Goal: Transaction & Acquisition: Purchase product/service

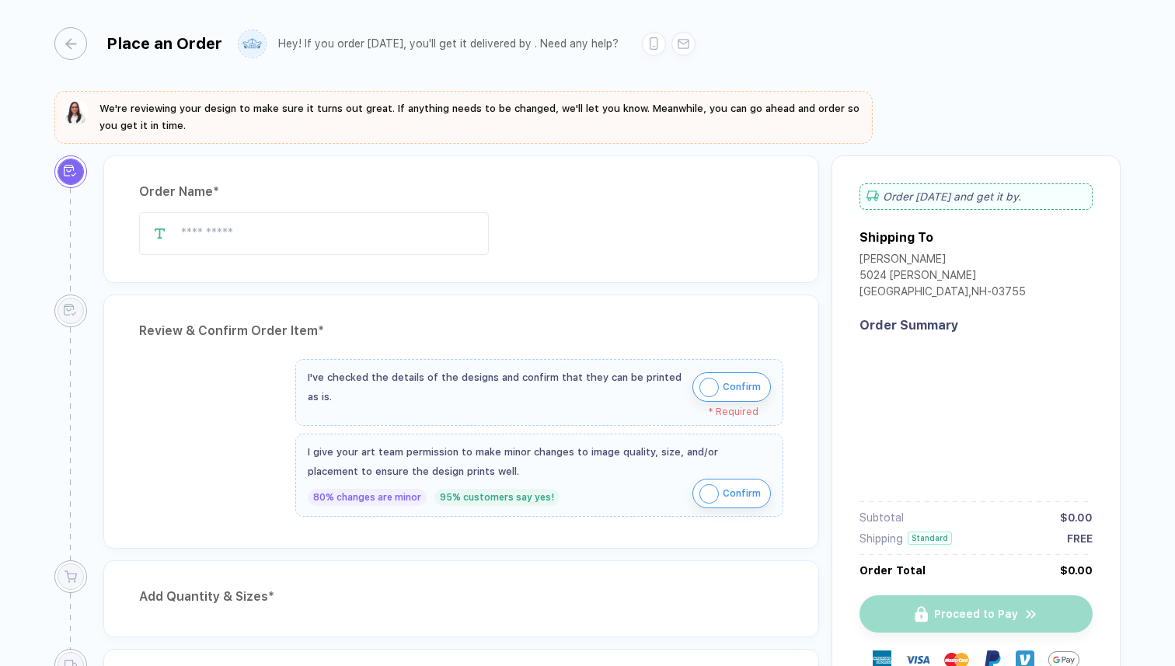
type input "**********"
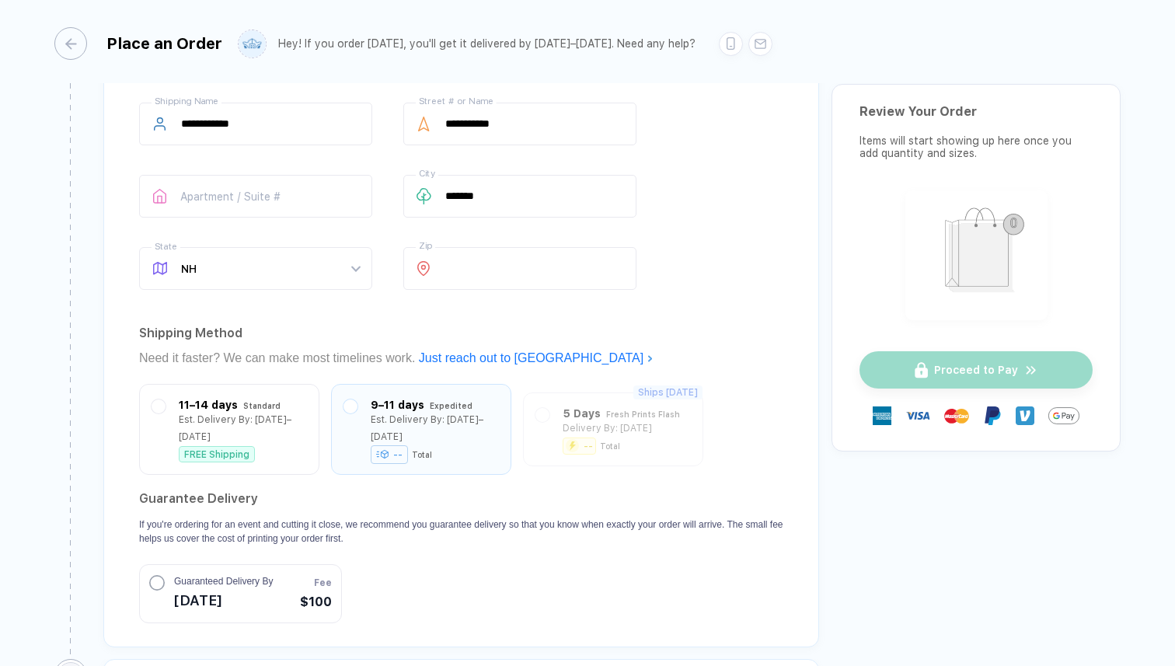
scroll to position [1166, 0]
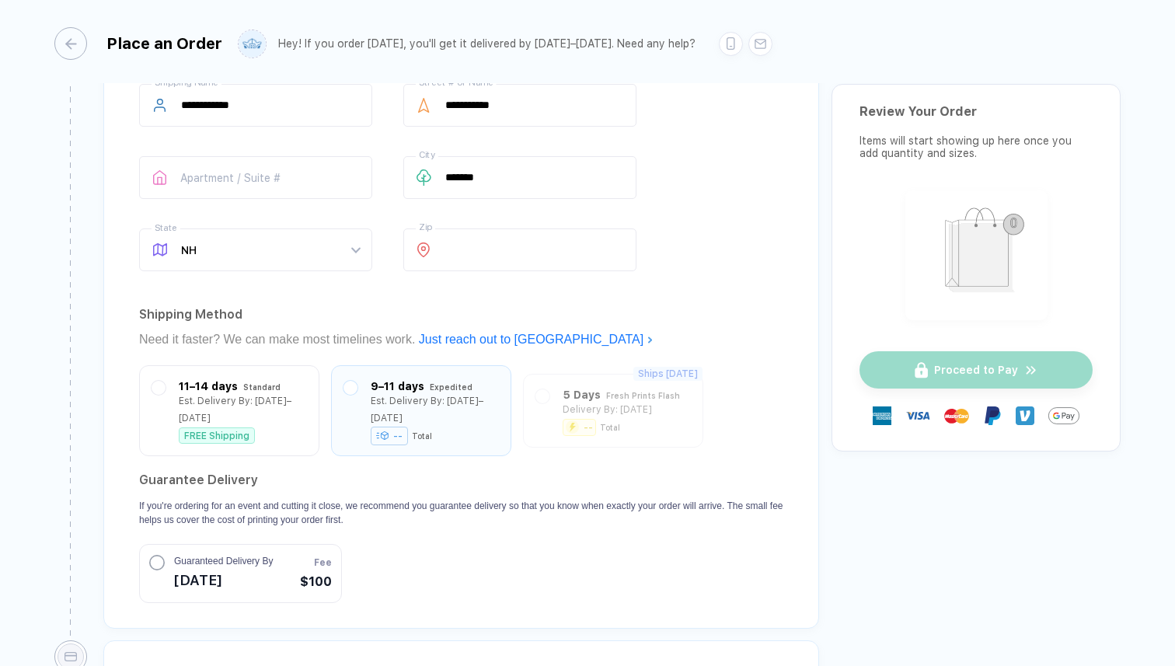
click at [305, 573] on span "$100" at bounding box center [316, 582] width 32 height 19
click at [201, 392] on div "Est. Delivery By: [DATE]–[DATE]" at bounding box center [243, 405] width 128 height 34
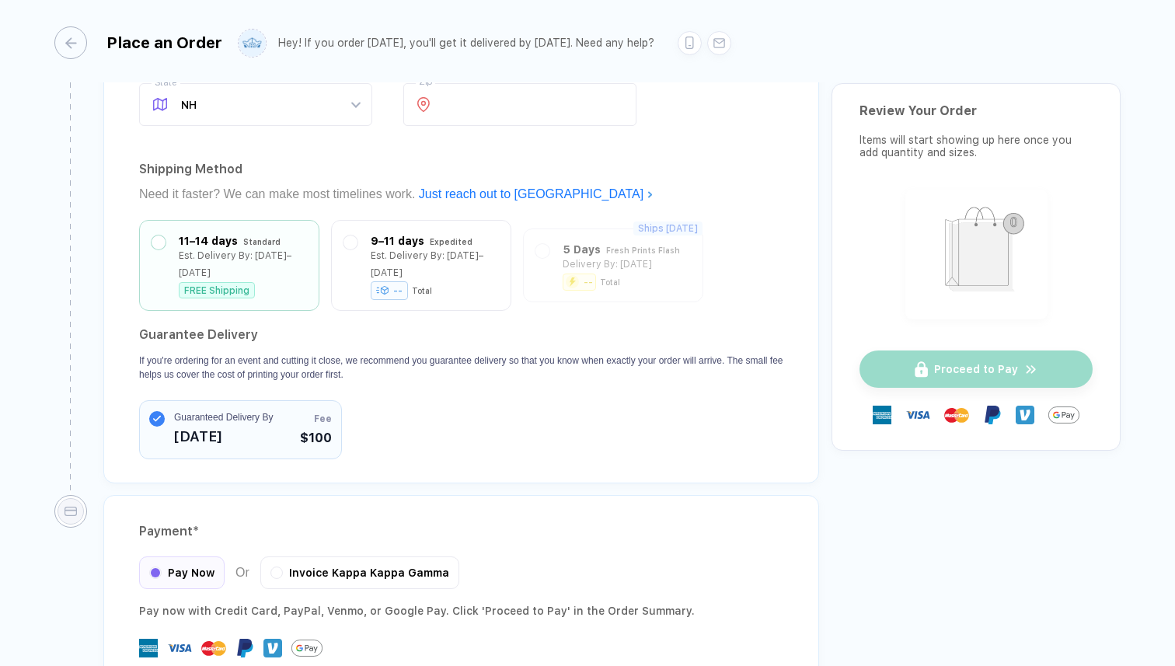
scroll to position [1409, 0]
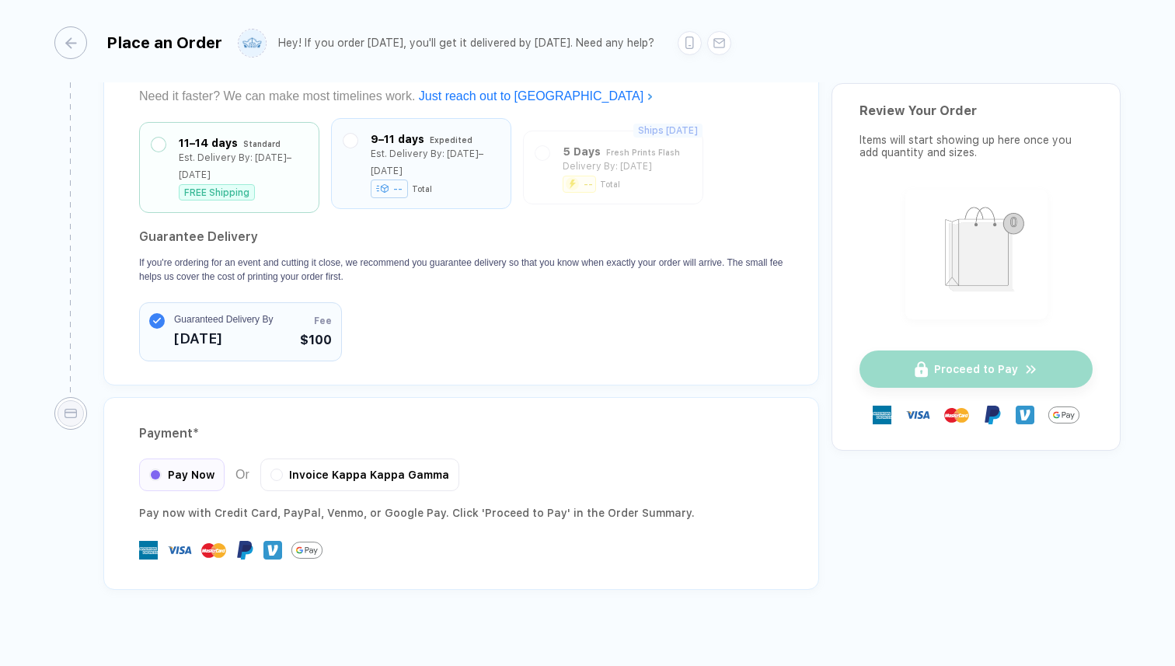
click at [405, 140] on div "9–11 days" at bounding box center [398, 139] width 54 height 17
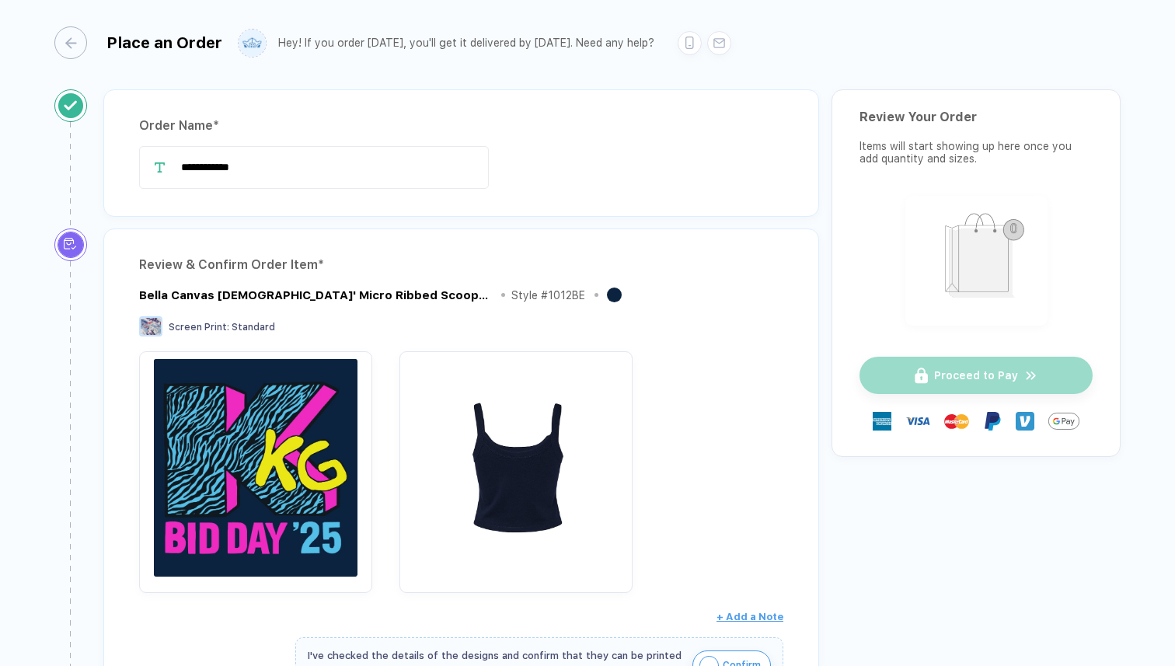
scroll to position [0, 0]
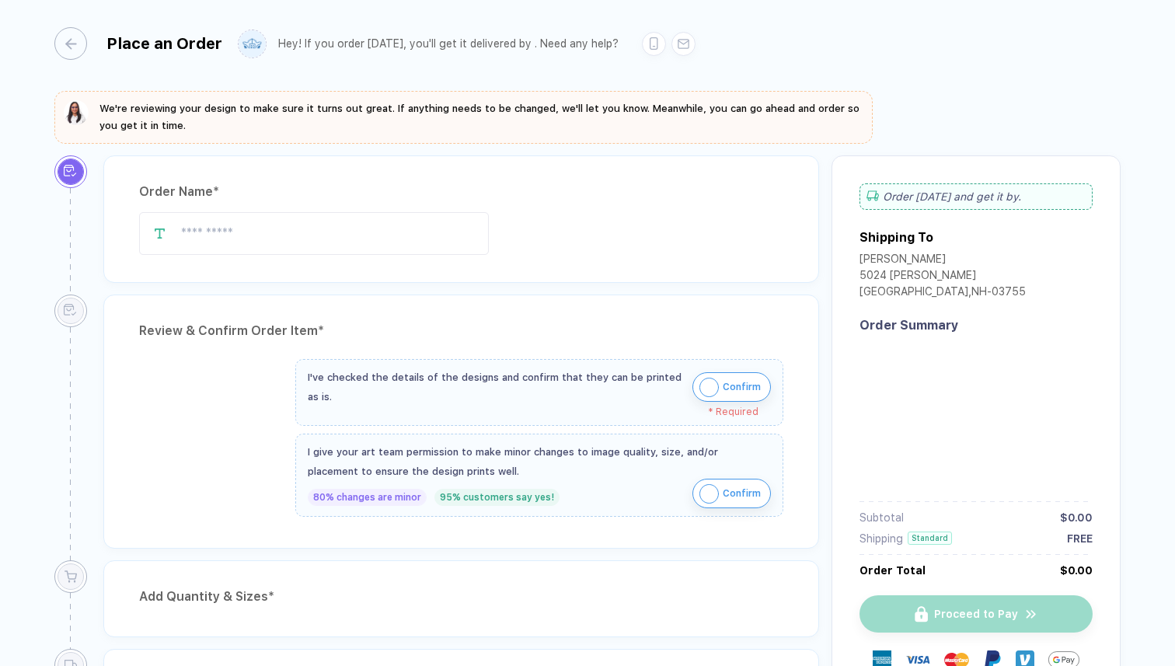
type input "**********"
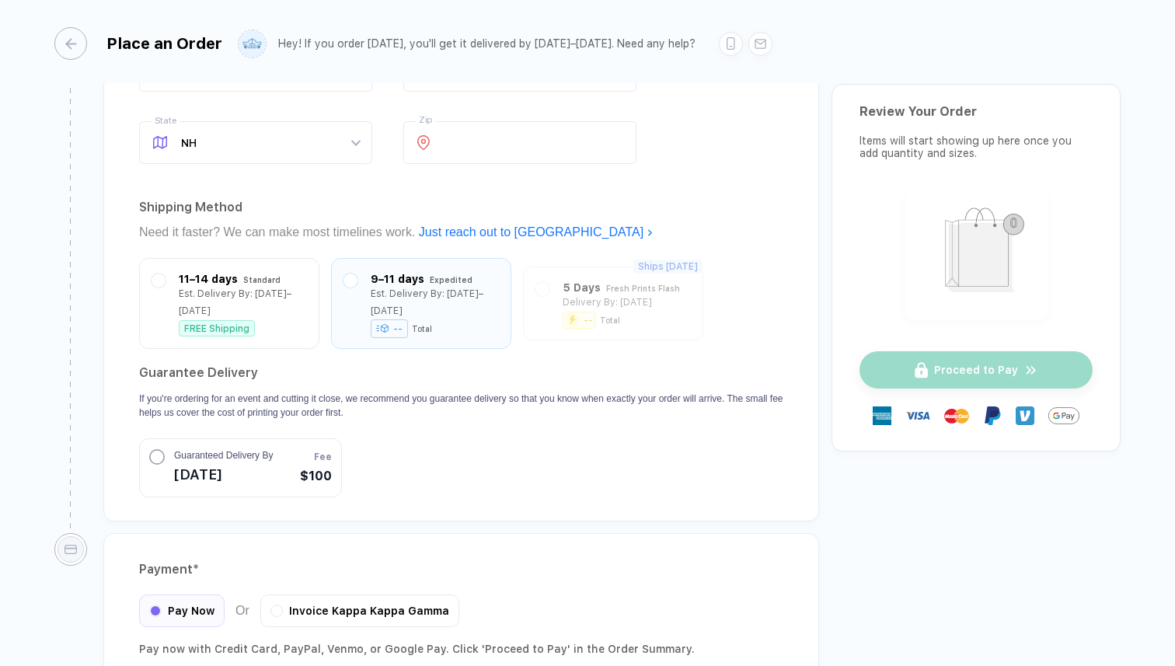
scroll to position [1279, 0]
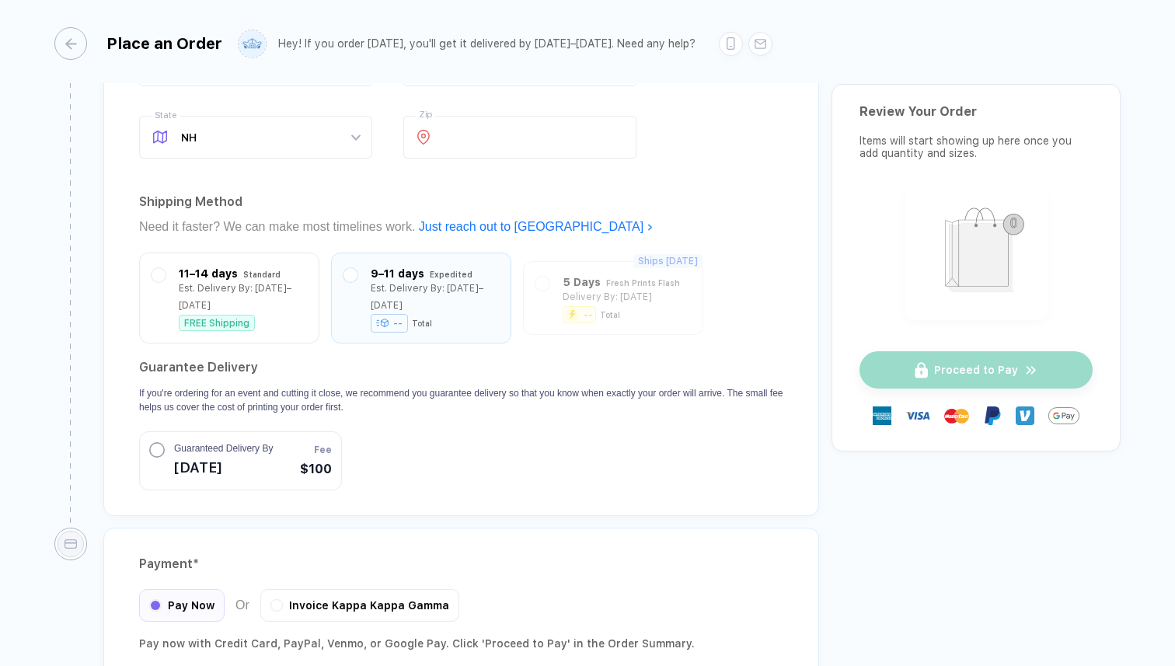
click at [292, 431] on button "Guaranteed Delivery By Oct 3 Fee $100" at bounding box center [240, 460] width 203 height 59
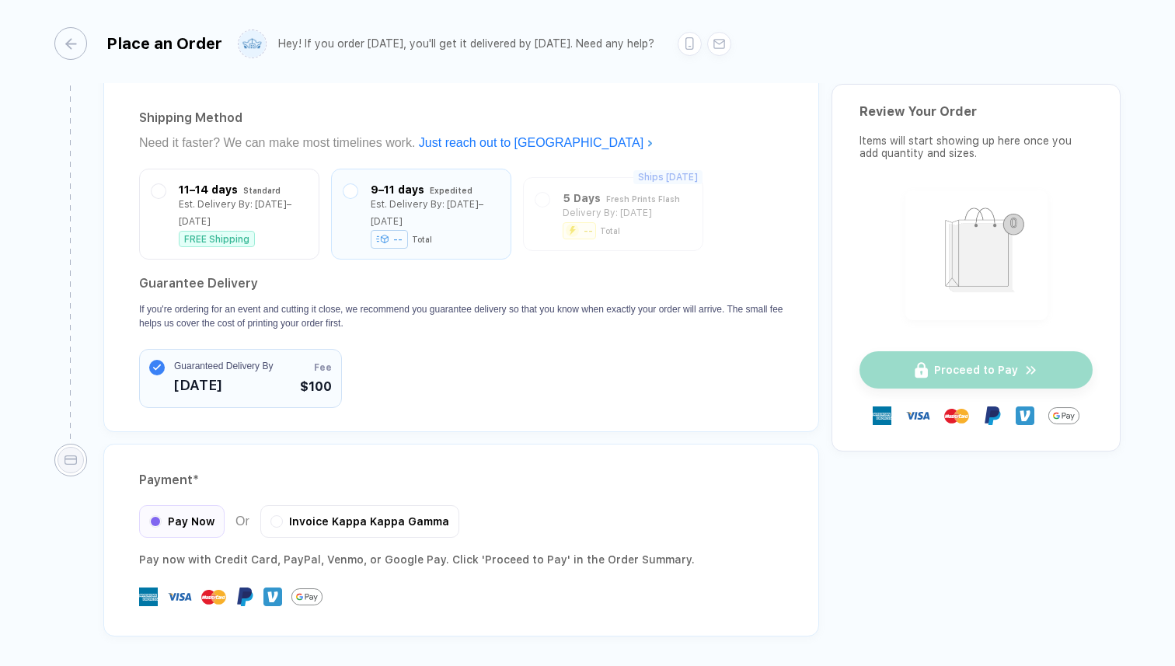
scroll to position [1409, 0]
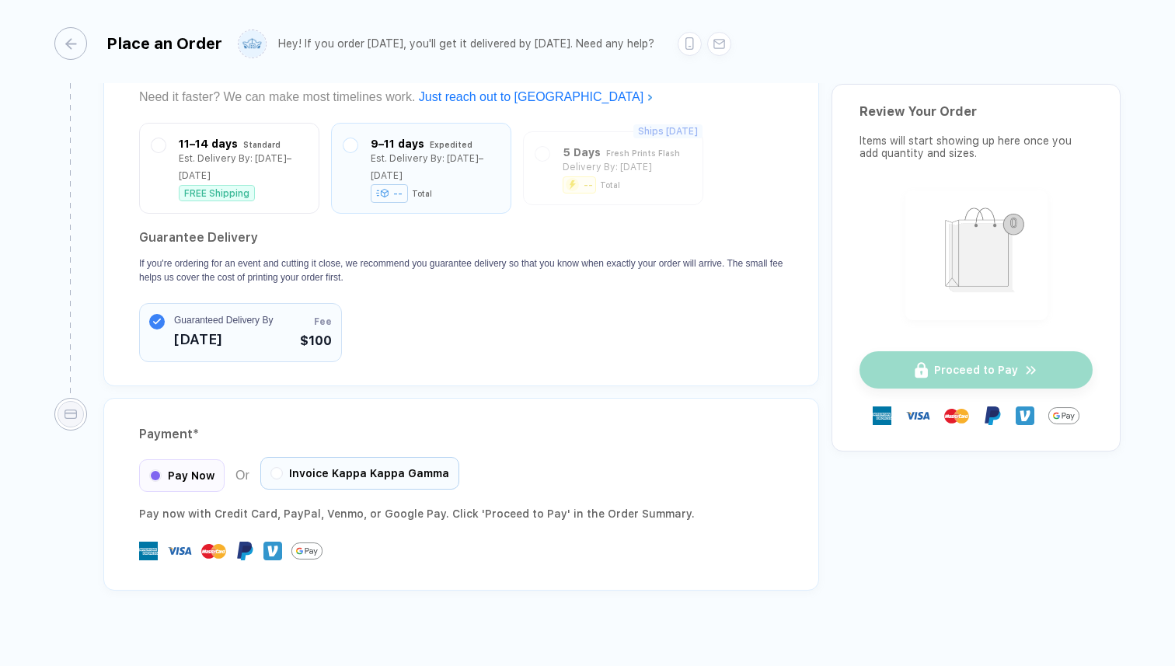
click at [305, 457] on div "Invoice Kappa Kappa Gamma" at bounding box center [359, 473] width 199 height 33
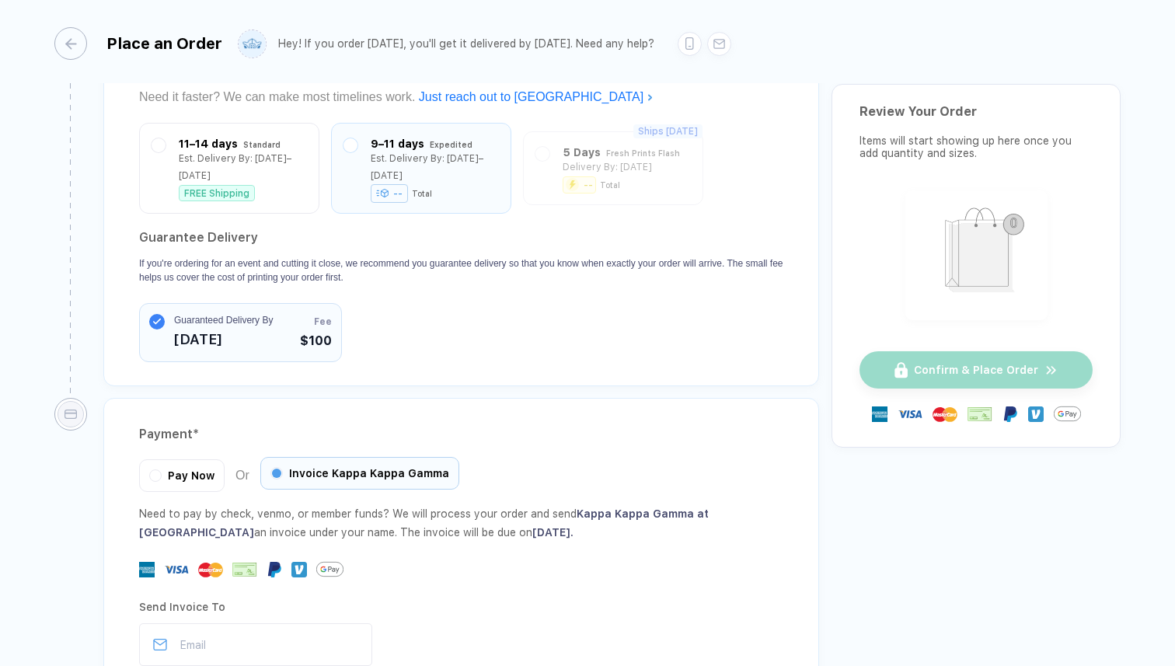
scroll to position [1562, 0]
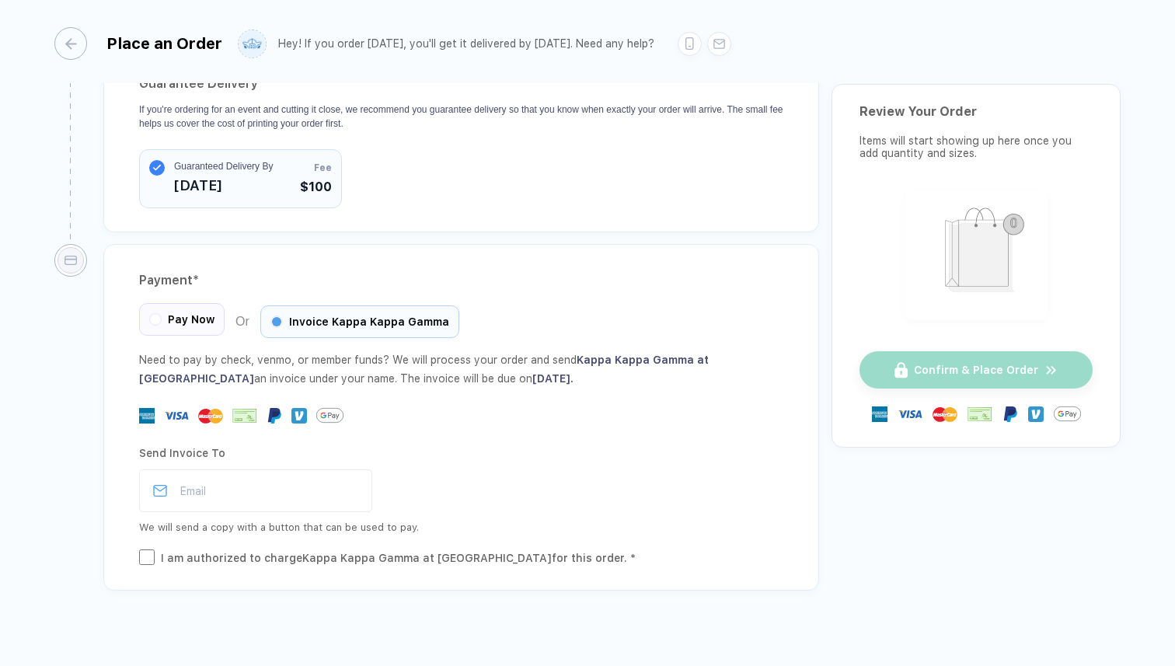
click at [171, 313] on span "Pay Now" at bounding box center [191, 319] width 47 height 12
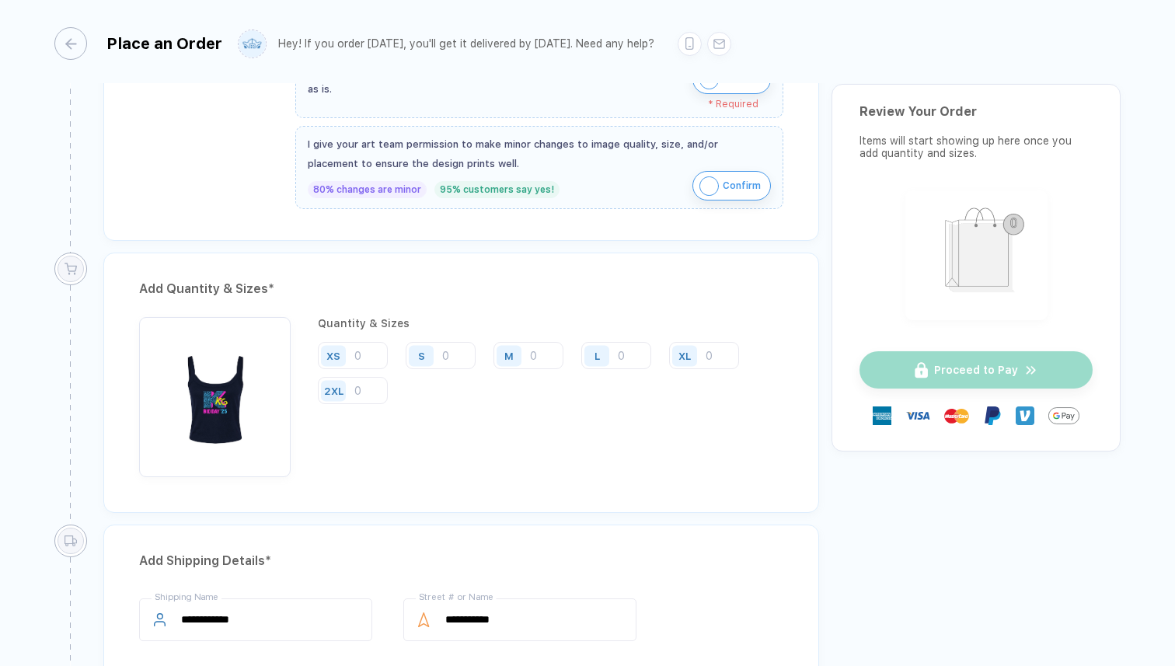
scroll to position [741, 0]
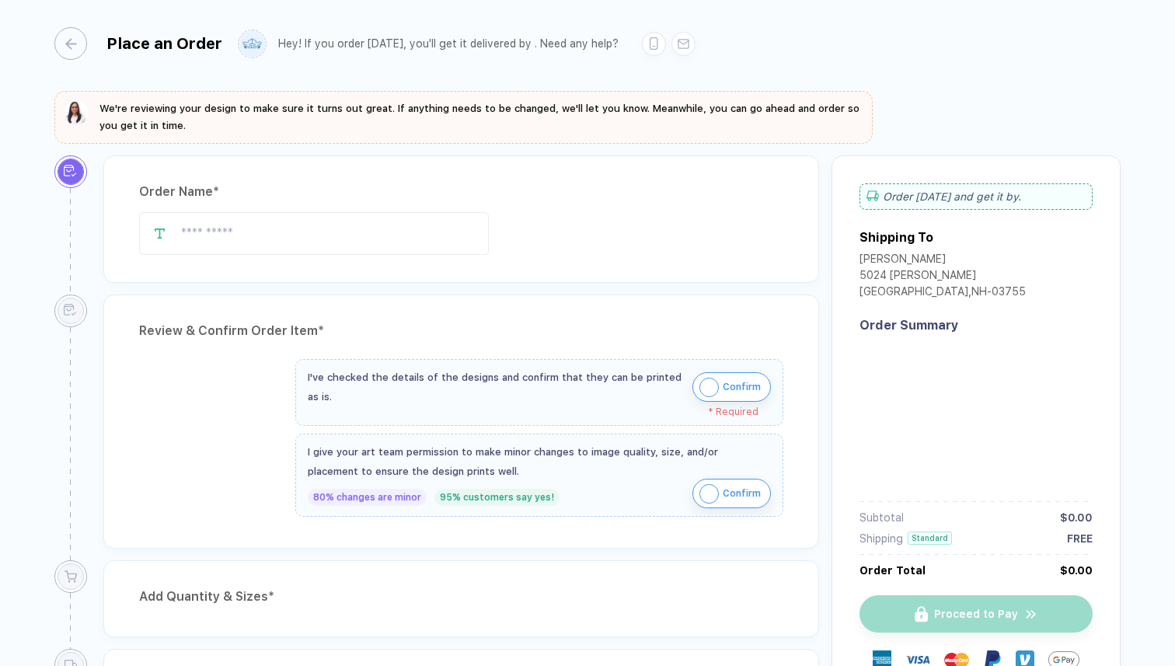
type input "**********"
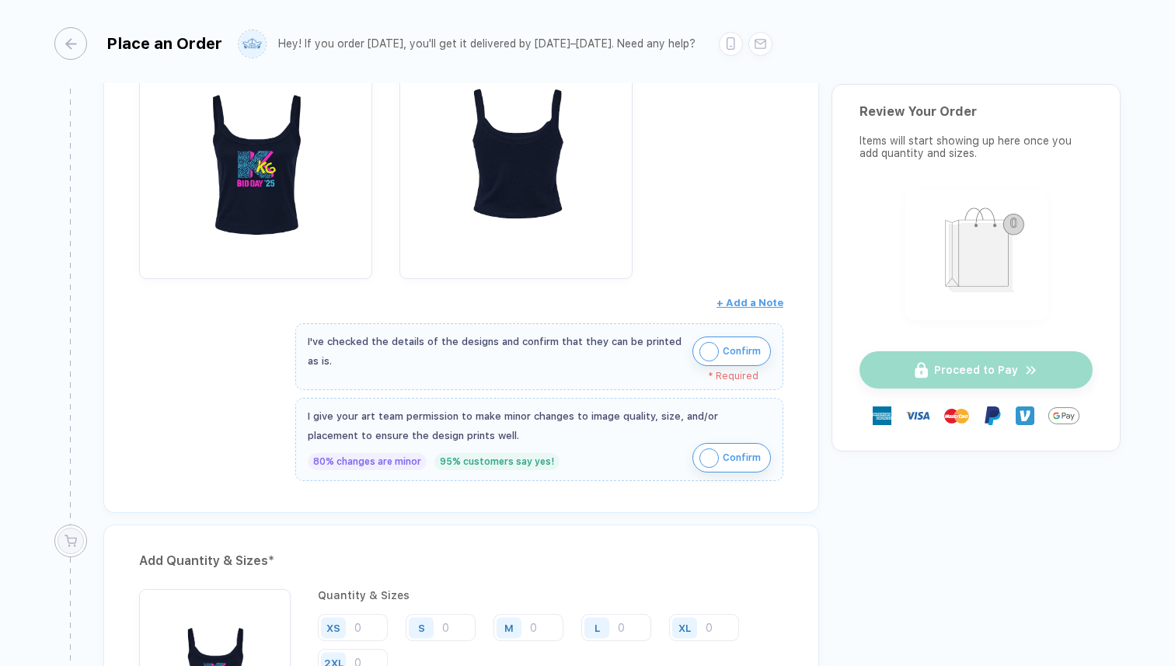
scroll to position [440, 0]
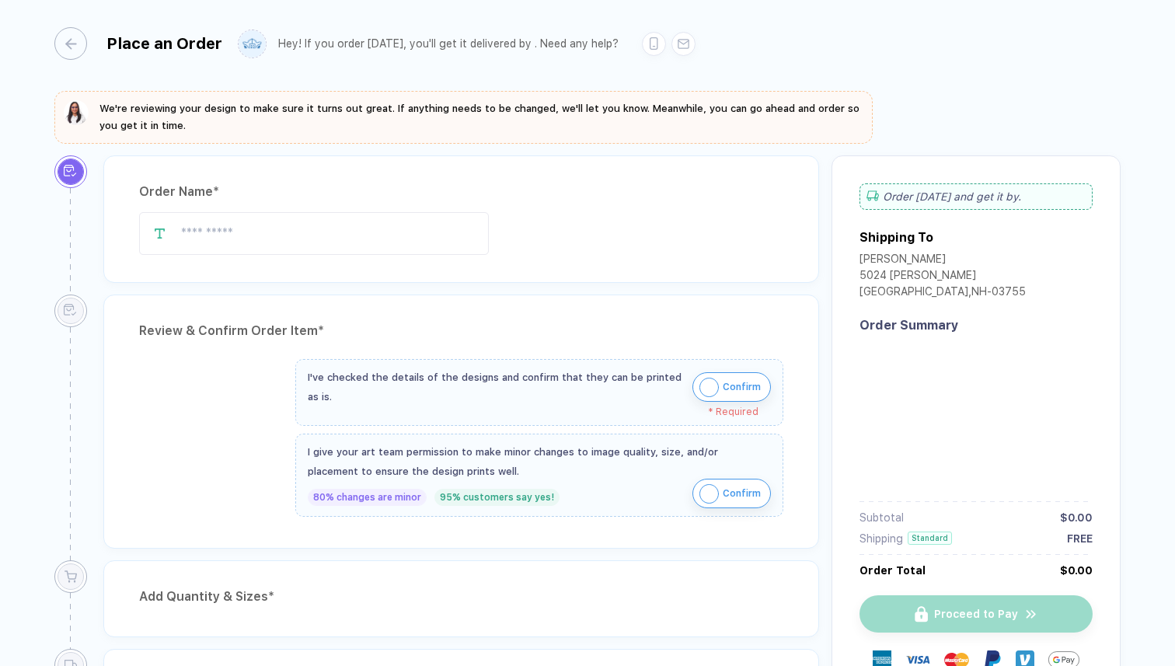
type input "**********"
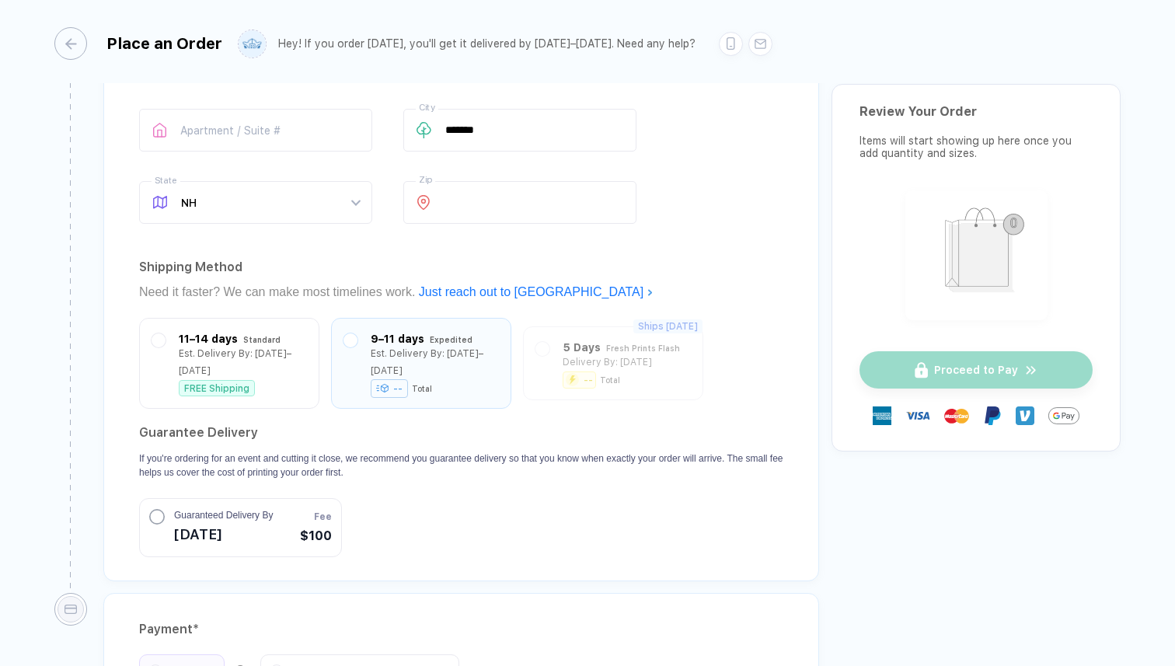
scroll to position [1202, 0]
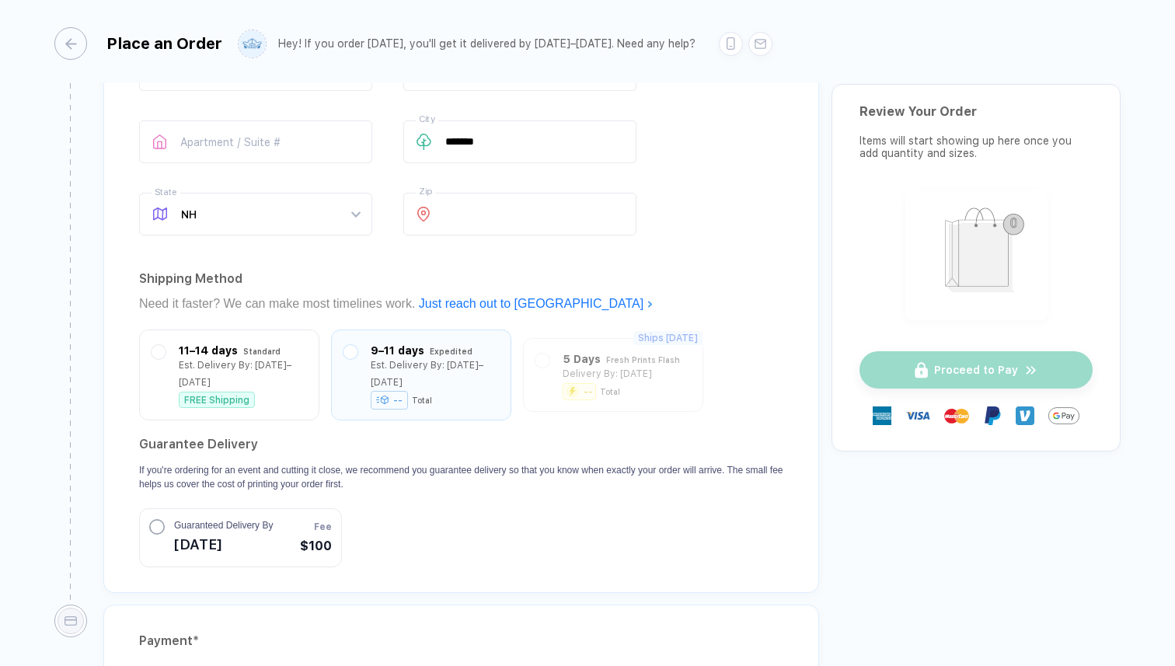
click at [273, 532] on span "[DATE]" at bounding box center [223, 544] width 99 height 25
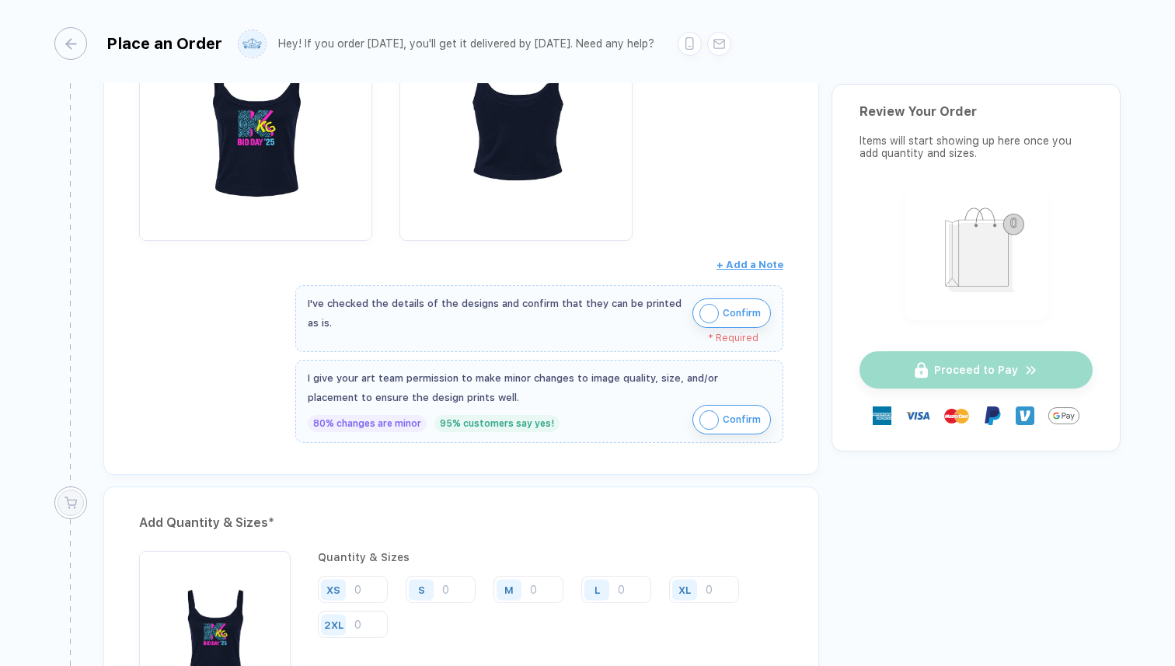
scroll to position [421, 0]
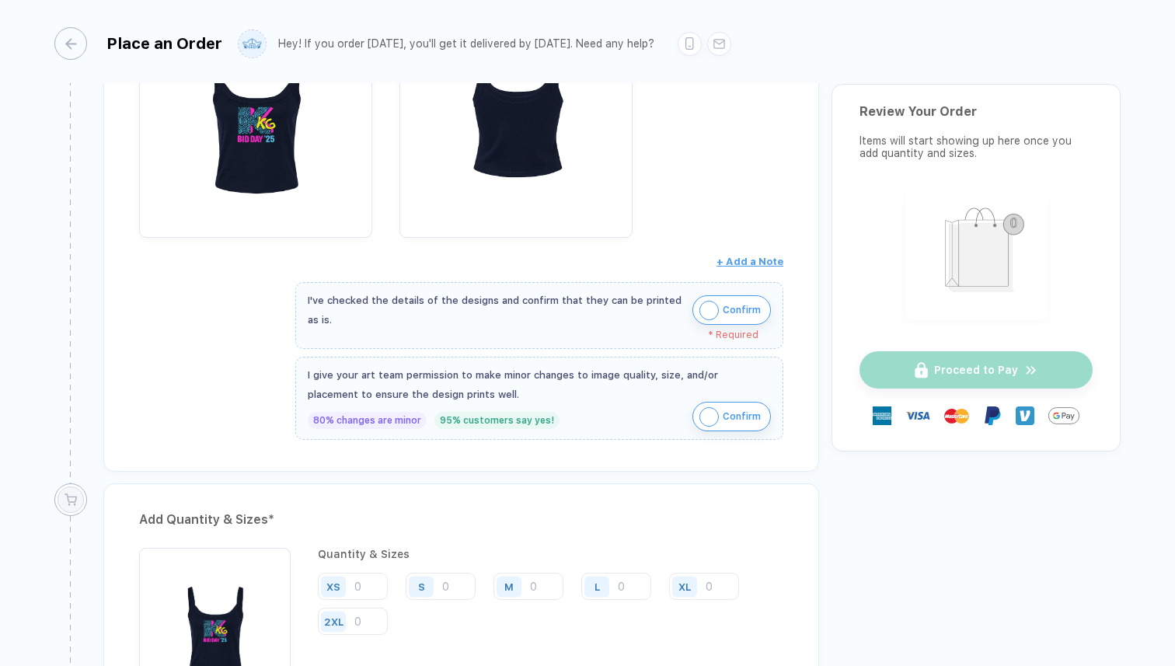
click at [702, 308] on img "button" at bounding box center [708, 310] width 19 height 19
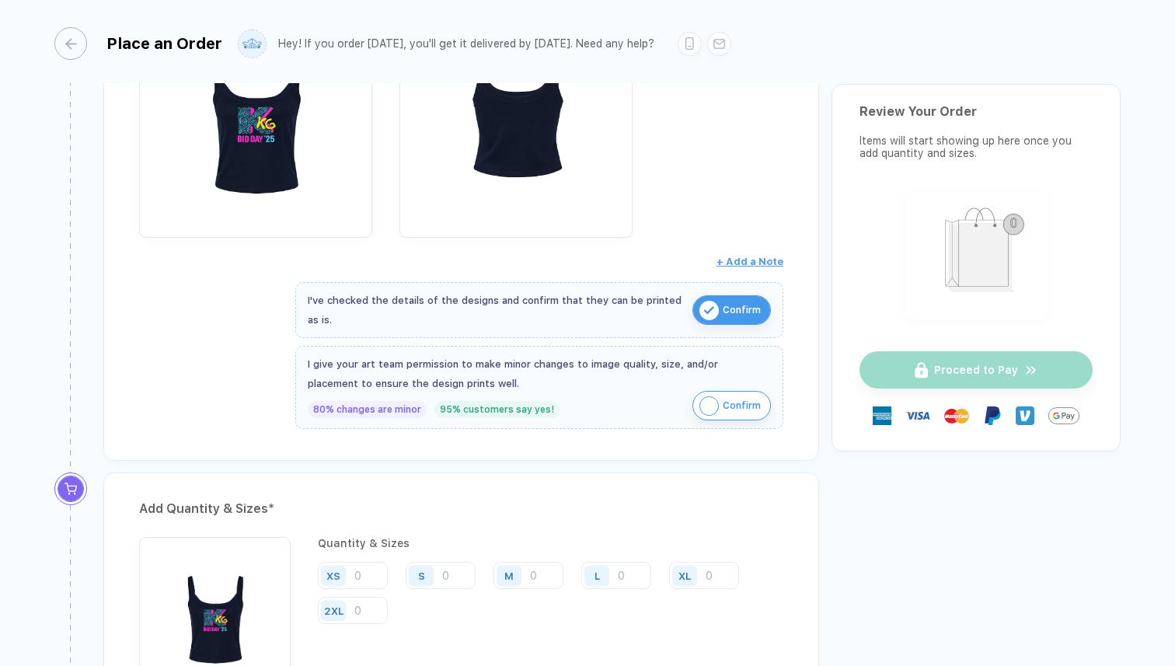
click at [699, 401] on img "button" at bounding box center [708, 405] width 19 height 19
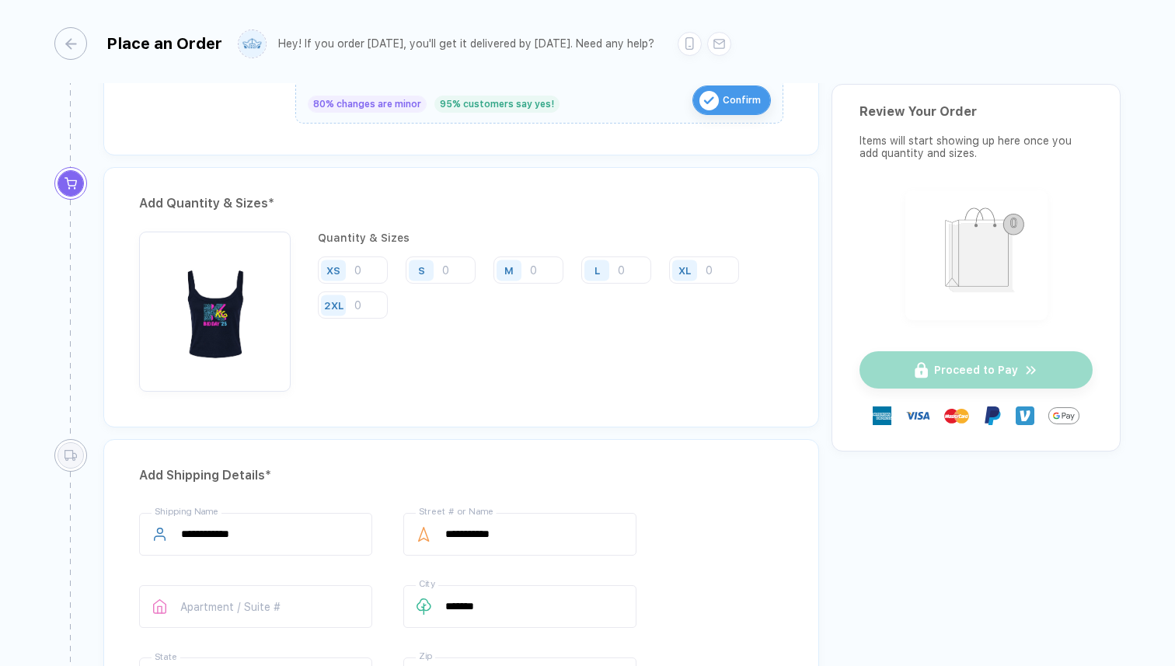
scroll to position [733, 0]
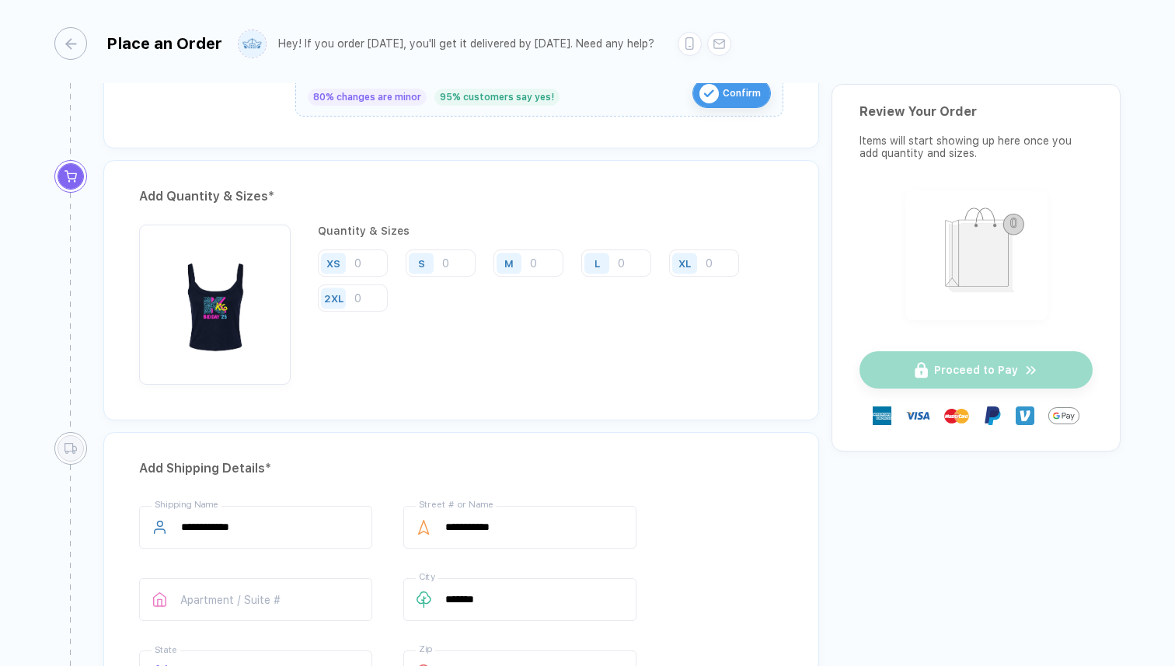
click at [434, 270] on div "S" at bounding box center [424, 262] width 36 height 27
click at [443, 266] on input "number" at bounding box center [441, 262] width 70 height 27
click at [542, 270] on input "number" at bounding box center [528, 262] width 70 height 27
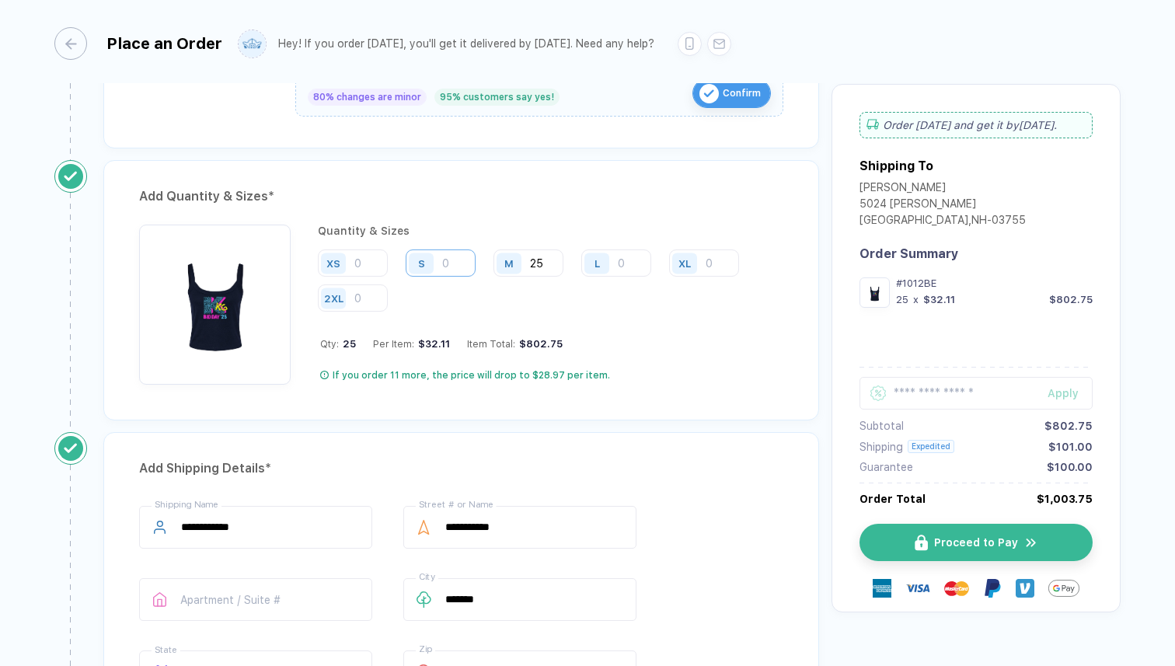
type input "25"
click at [443, 264] on input "number" at bounding box center [441, 262] width 70 height 27
type input "25"
click at [632, 264] on input "number" at bounding box center [616, 262] width 70 height 27
type input "15"
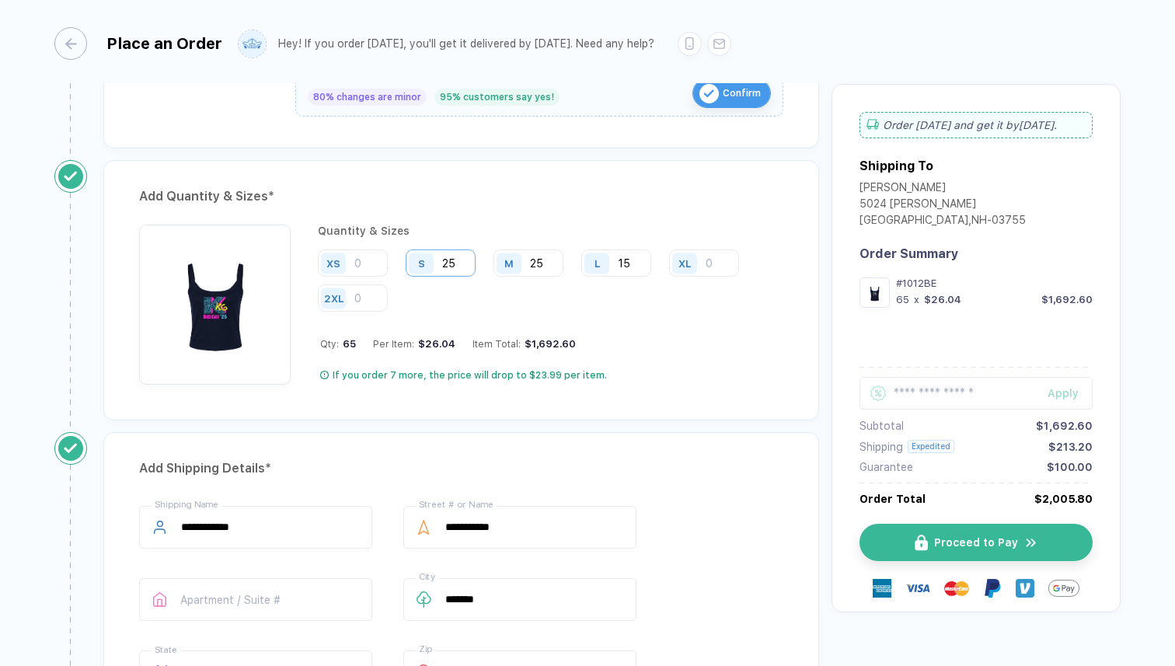
drag, startPoint x: 465, startPoint y: 258, endPoint x: 457, endPoint y: 259, distance: 7.9
click at [457, 259] on input "25" at bounding box center [441, 262] width 70 height 27
drag, startPoint x: 465, startPoint y: 266, endPoint x: 439, endPoint y: 264, distance: 26.5
click at [439, 264] on div "S 25" at bounding box center [441, 262] width 70 height 27
type input "2"
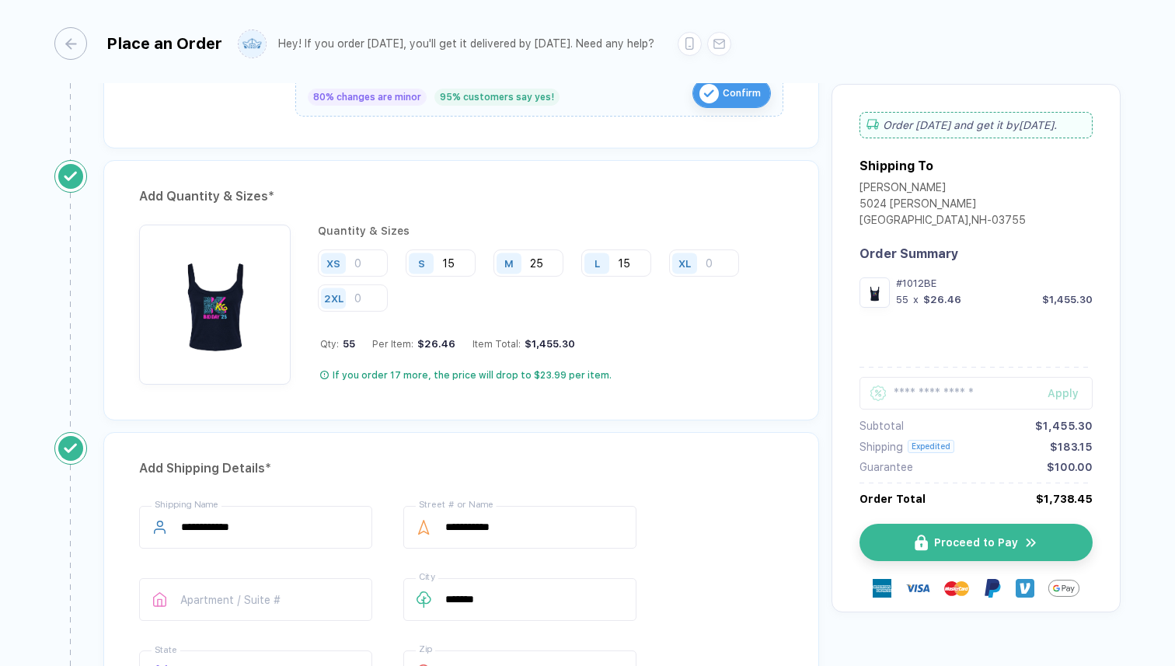
click at [930, 375] on div "Apply Subtotal $1,455.30 Shipping Expedited $183.15 Guarantee $100.00 Order Tot…" at bounding box center [975, 431] width 233 height 148
click at [453, 255] on input "15" at bounding box center [441, 262] width 70 height 27
drag, startPoint x: 460, startPoint y: 260, endPoint x: 428, endPoint y: 259, distance: 31.9
click at [428, 259] on div "S 15" at bounding box center [441, 262] width 70 height 27
type input "17"
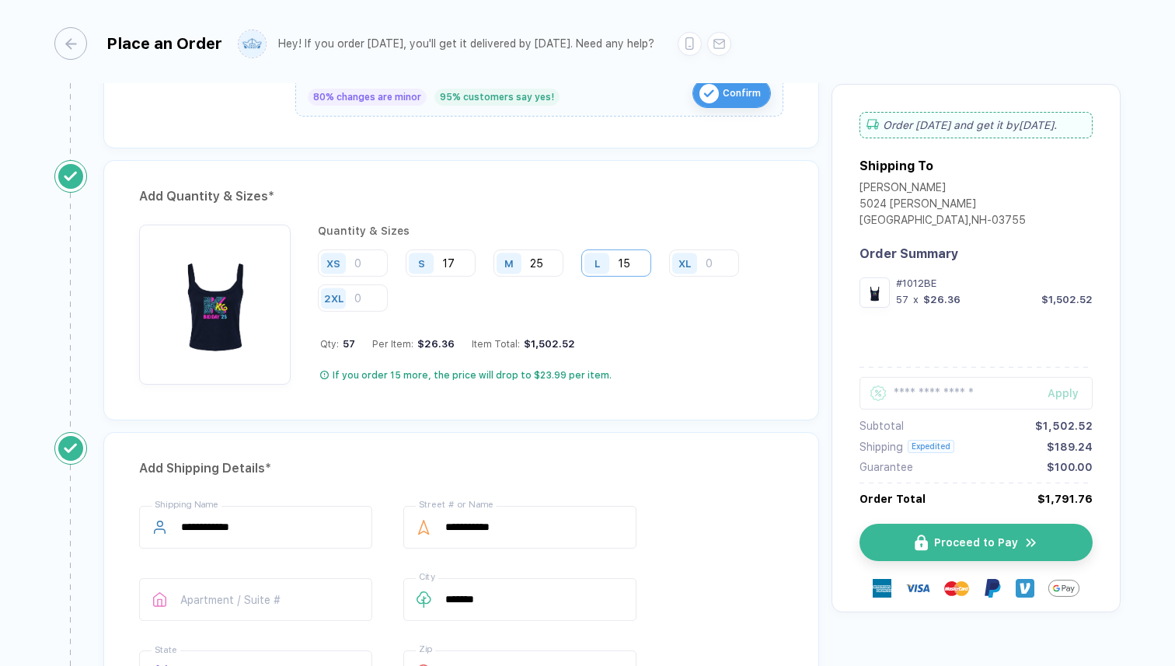
click at [641, 258] on input "15" at bounding box center [616, 262] width 70 height 27
type input "17"
drag, startPoint x: 554, startPoint y: 259, endPoint x: 528, endPoint y: 257, distance: 25.7
click at [528, 258] on div "M 25" at bounding box center [528, 262] width 70 height 27
type input "32"
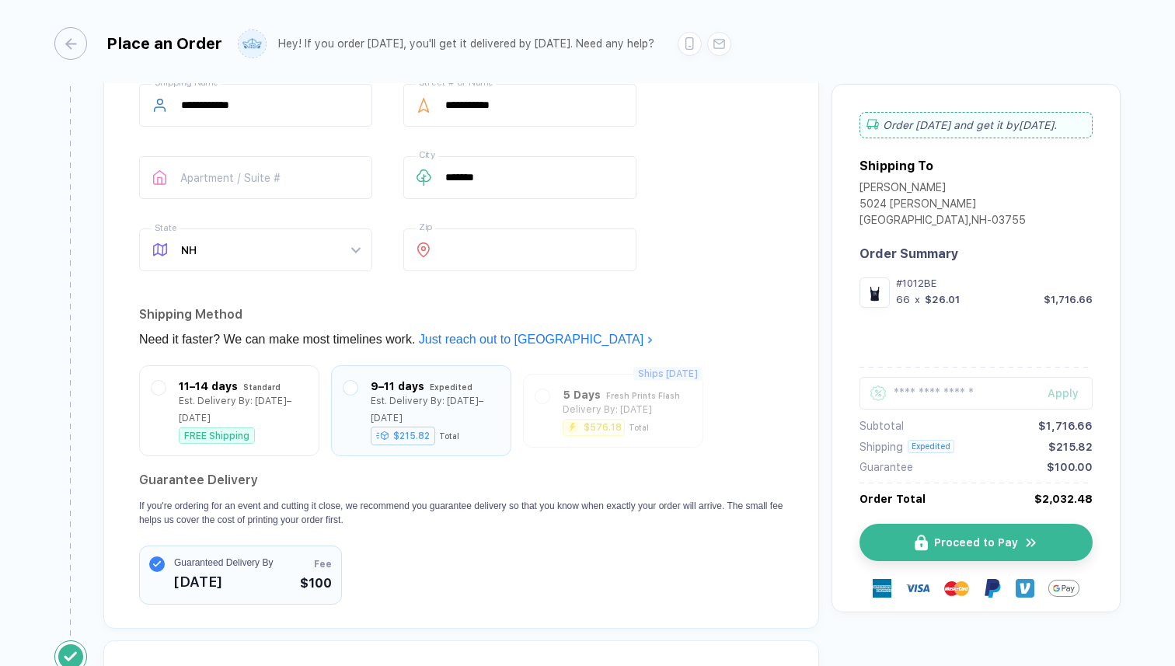
scroll to position [1156, 0]
click at [261, 423] on div "FREE Shipping" at bounding box center [243, 431] width 128 height 16
click at [436, 423] on div "$215.82 Total" at bounding box center [415, 431] width 89 height 16
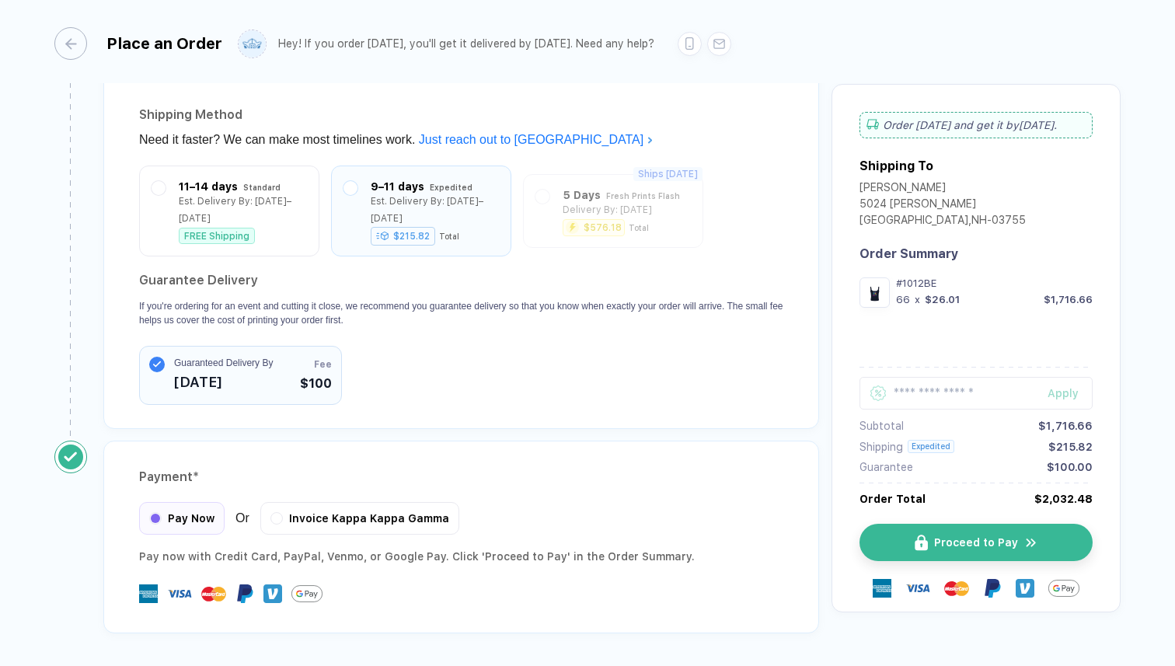
scroll to position [1398, 0]
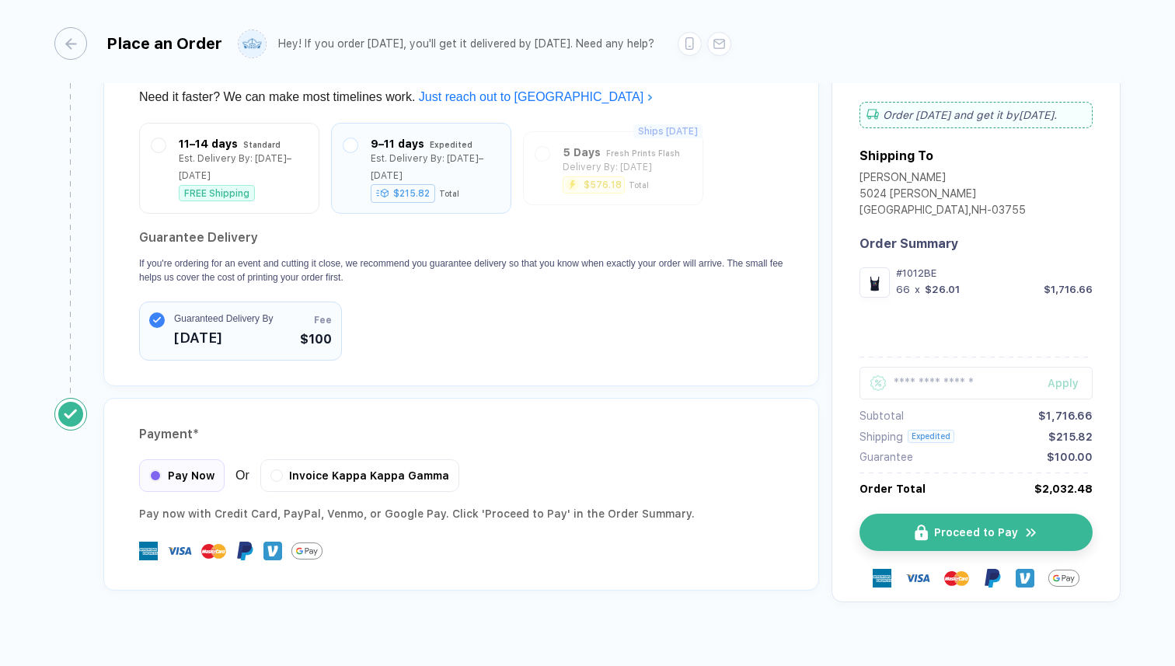
click at [155, 312] on circle "button" at bounding box center [157, 320] width 16 height 16
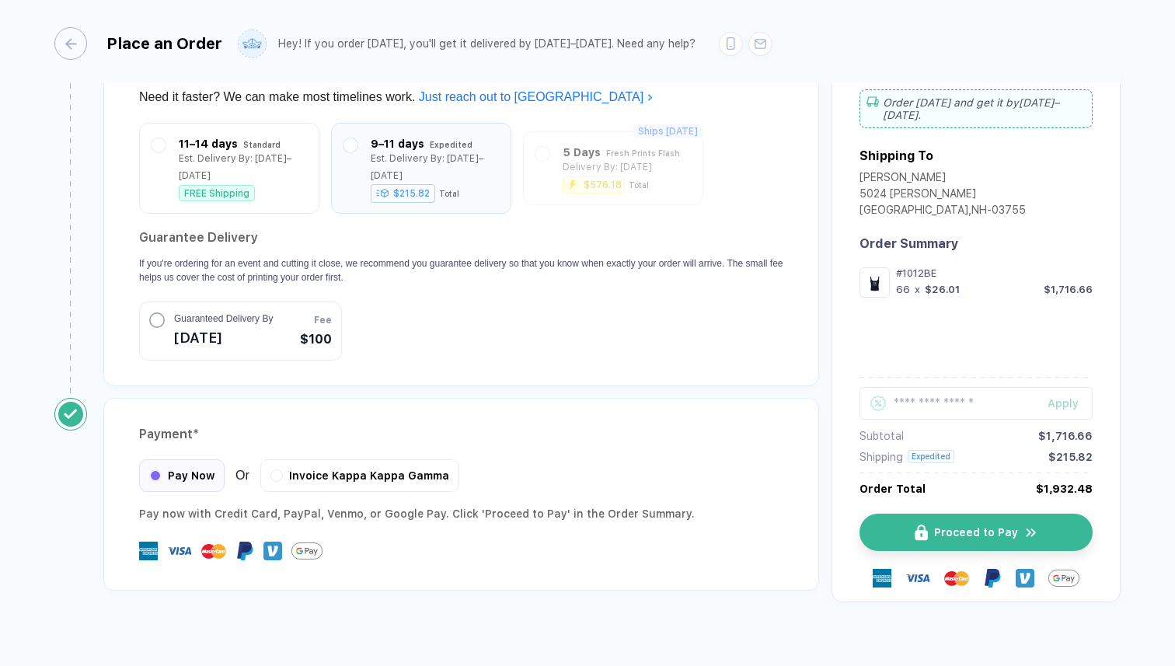
click at [155, 313] on circle "button" at bounding box center [157, 320] width 14 height 14
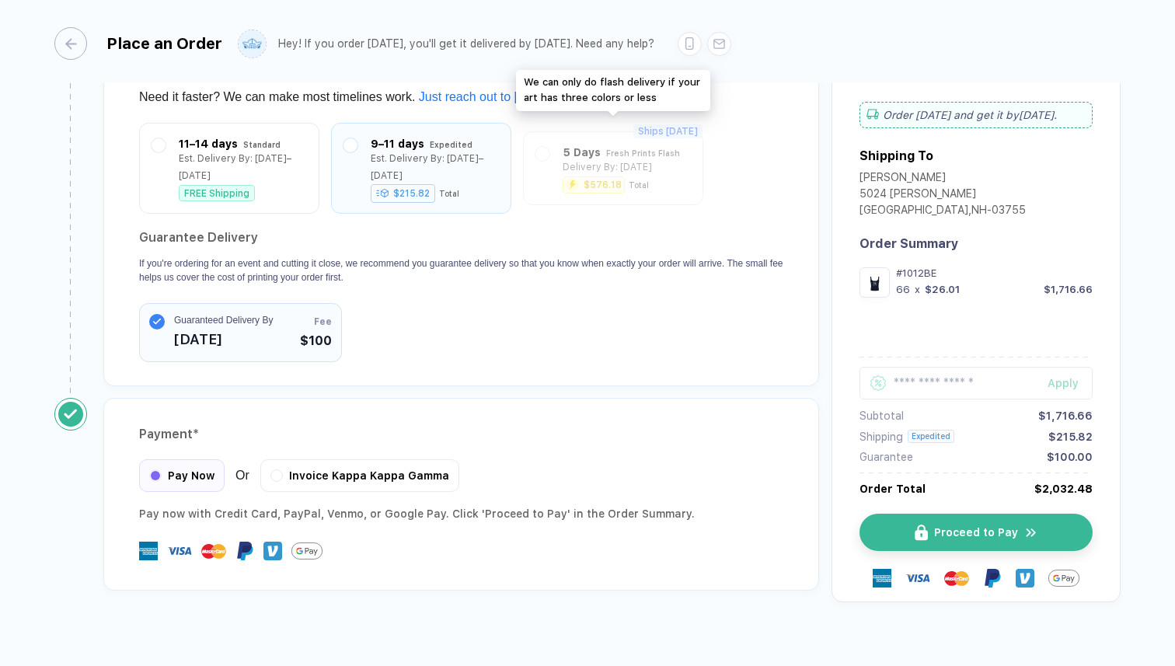
click at [594, 192] on div "Ships [DATE] 5 Days Fresh Prints Flash Delivery By: [DATE] $576.18 Total" at bounding box center [613, 168] width 180 height 74
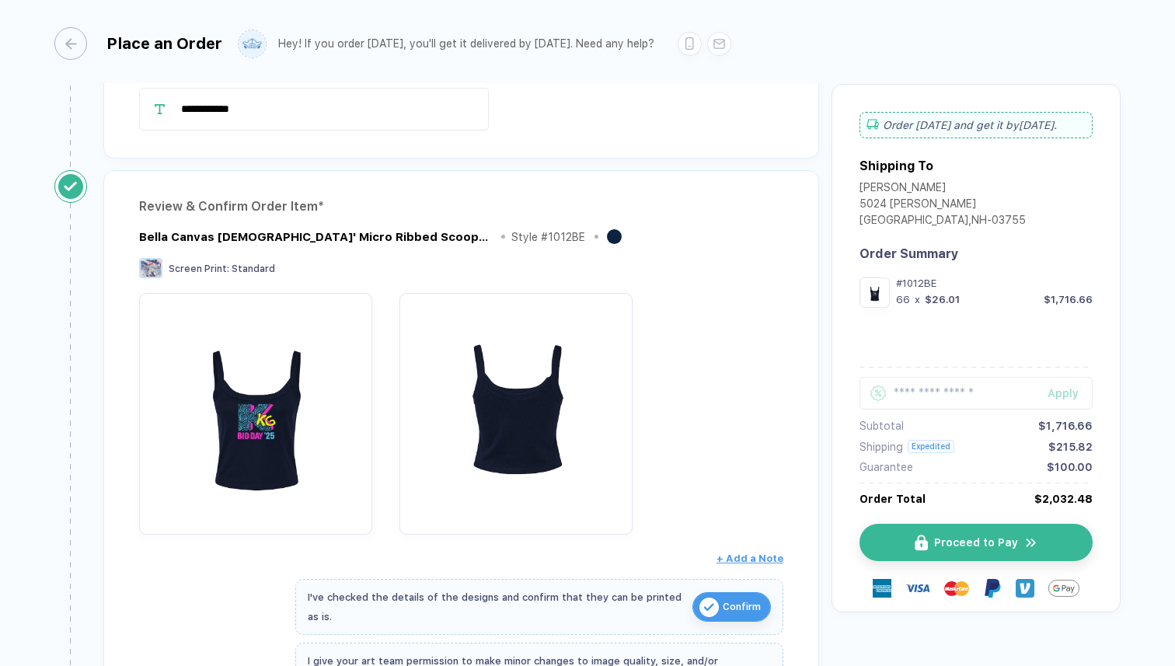
scroll to position [138, 0]
